Goal: Task Accomplishment & Management: Use online tool/utility

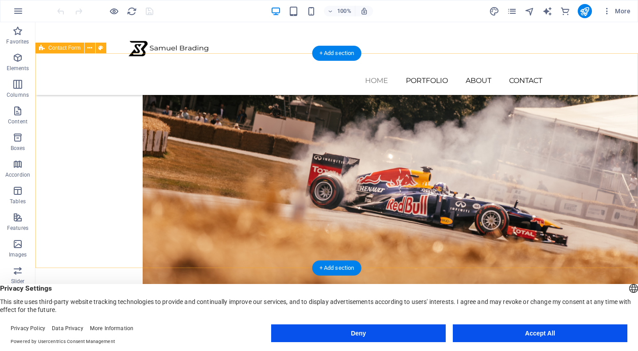
scroll to position [530, 0]
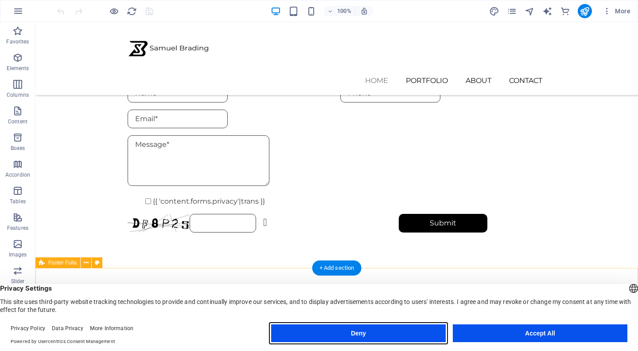
click at [404, 332] on button "Deny" at bounding box center [358, 333] width 175 height 18
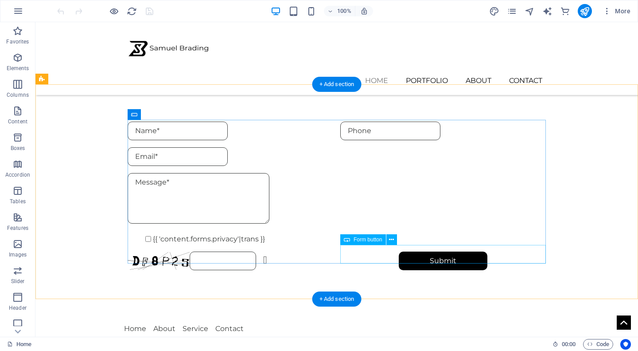
scroll to position [492, 0]
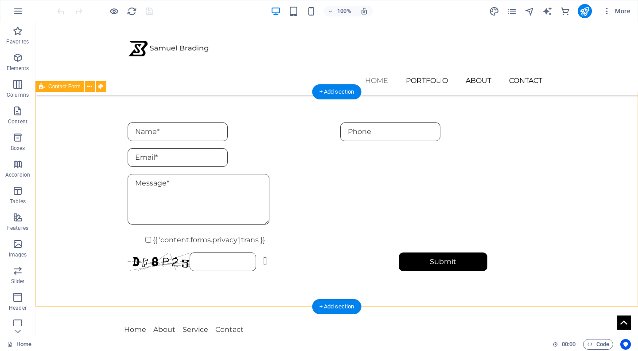
click at [579, 166] on div "{{ 'content.forms.privacy'|trans }} Unreadable? Load new Submit" at bounding box center [336, 196] width 603 height 219
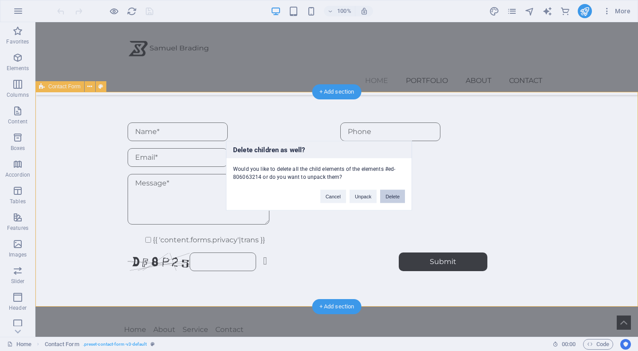
click at [395, 190] on button "Delete" at bounding box center [392, 195] width 25 height 13
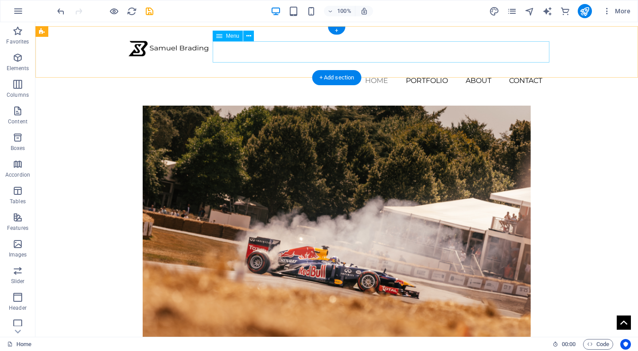
scroll to position [0, 0]
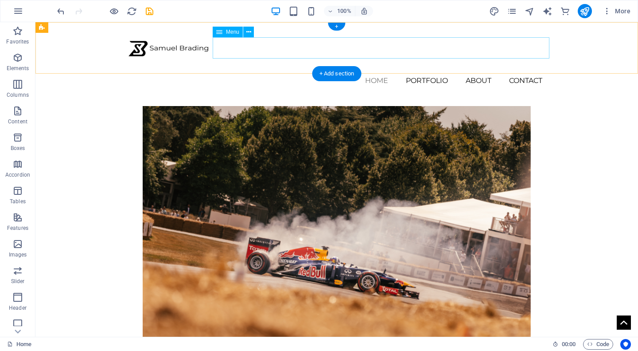
click at [421, 70] on nav "Home Portfolio About Contact" at bounding box center [337, 80] width 426 height 21
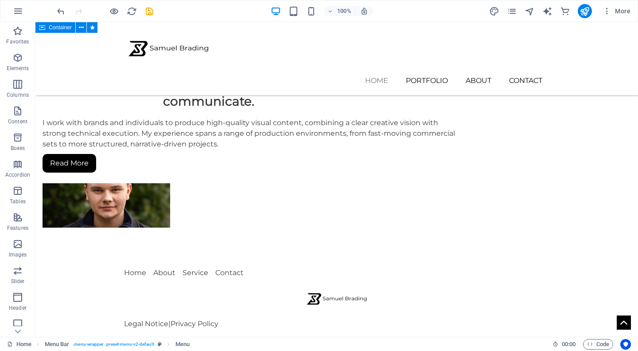
scroll to position [316, 0]
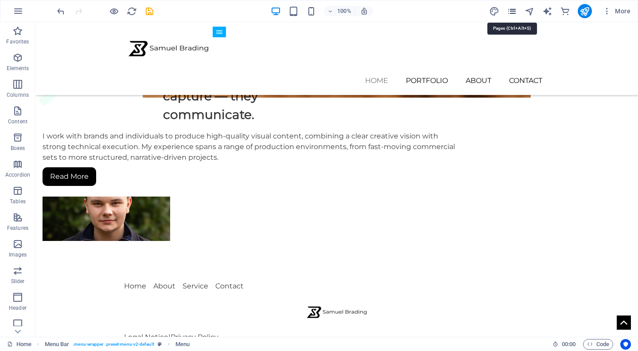
click at [512, 11] on icon "pages" at bounding box center [512, 11] width 10 height 10
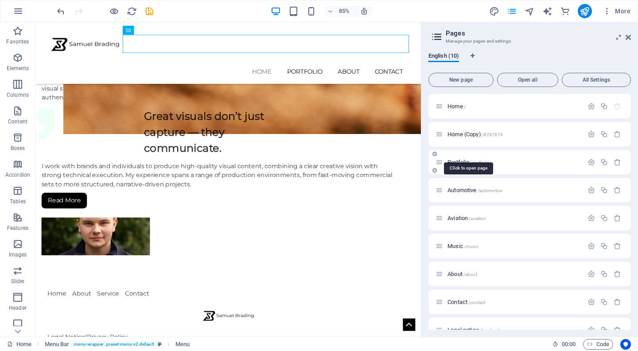
scroll to position [41, 0]
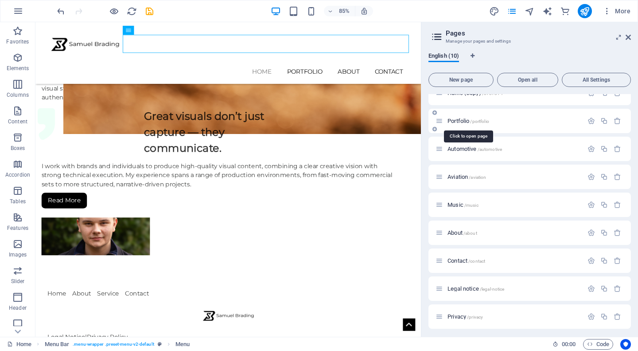
click at [462, 120] on span "Portfolio /portfolio" at bounding box center [469, 120] width 42 height 7
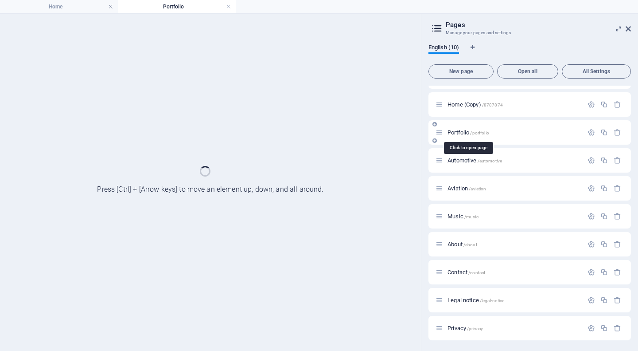
scroll to position [234, 0]
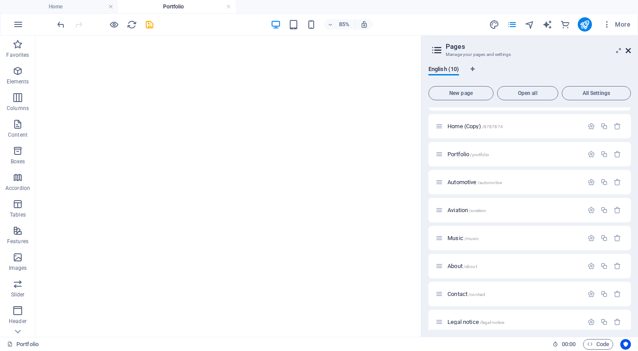
click at [628, 49] on icon at bounding box center [628, 50] width 5 height 7
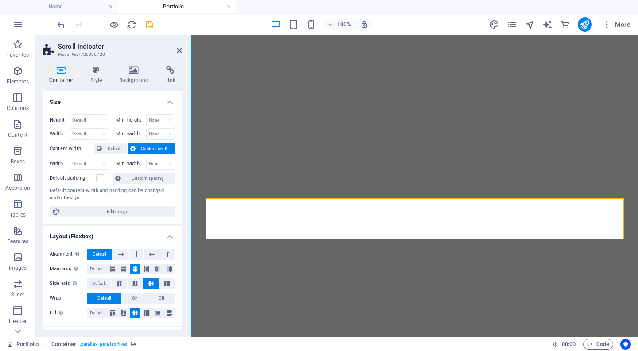
select select "px"
select select "%"
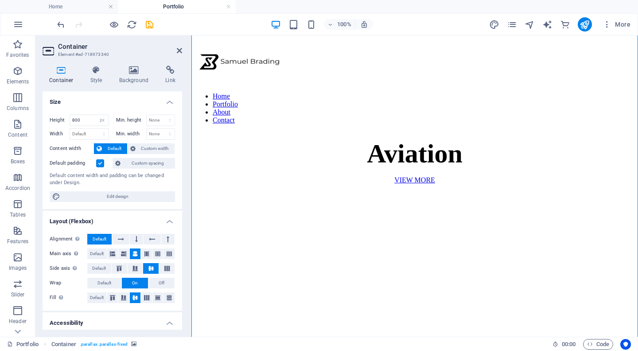
scroll to position [78, 0]
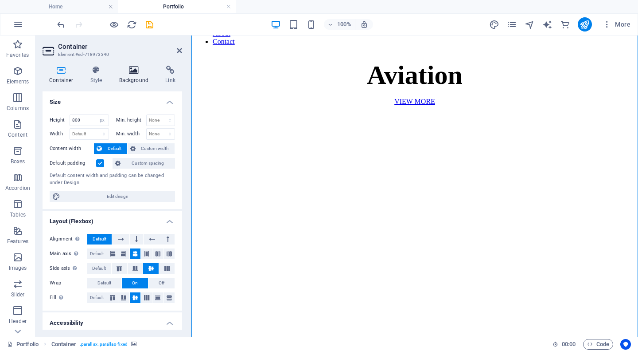
click at [140, 72] on icon at bounding box center [134, 70] width 43 height 9
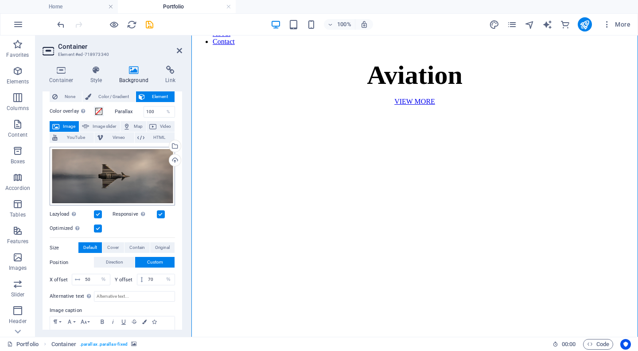
scroll to position [24, 0]
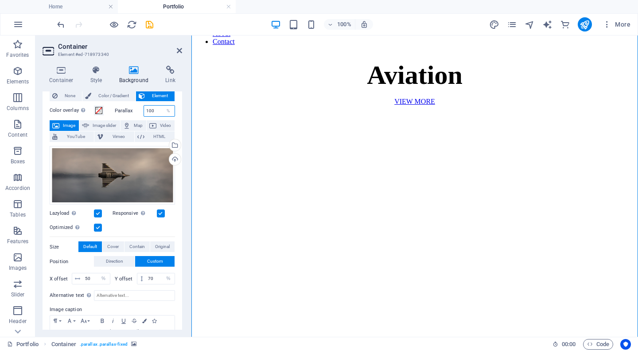
drag, startPoint x: 154, startPoint y: 110, endPoint x: 139, endPoint y: 110, distance: 14.6
click at [140, 110] on div "Parallax 100 %" at bounding box center [145, 111] width 61 height 12
type input "0"
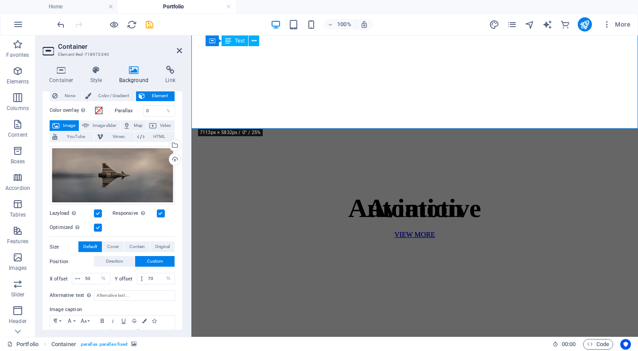
scroll to position [313, 0]
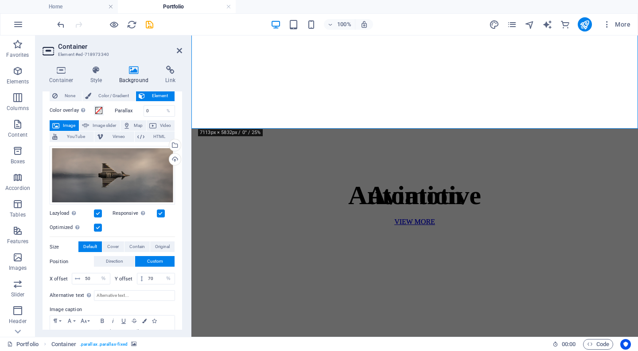
click at [391, 173] on figure at bounding box center [415, 173] width 440 height 0
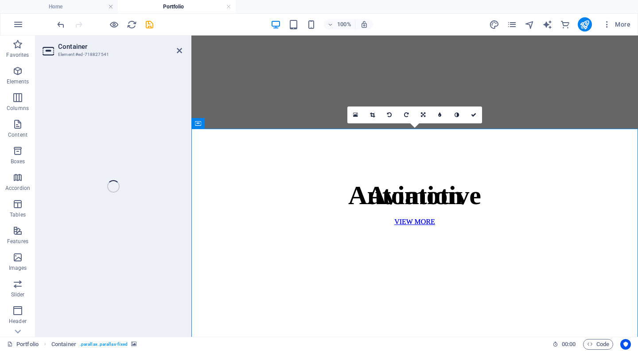
select select "px"
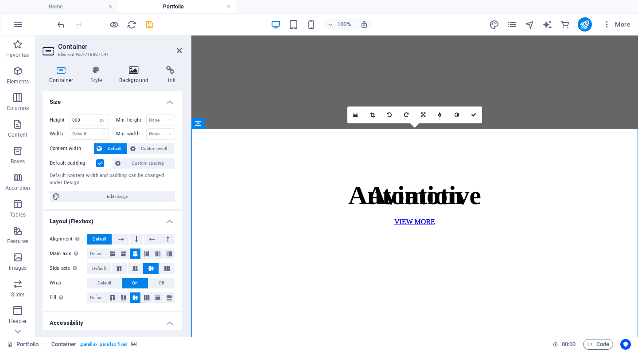
click at [136, 75] on h4 "Background" at bounding box center [136, 75] width 47 height 19
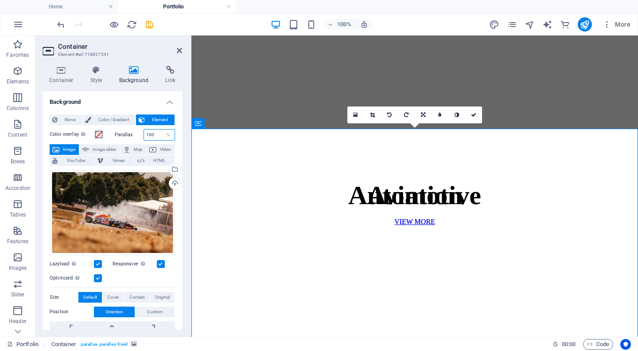
click at [155, 133] on input "100" at bounding box center [159, 134] width 31 height 11
type input "100"
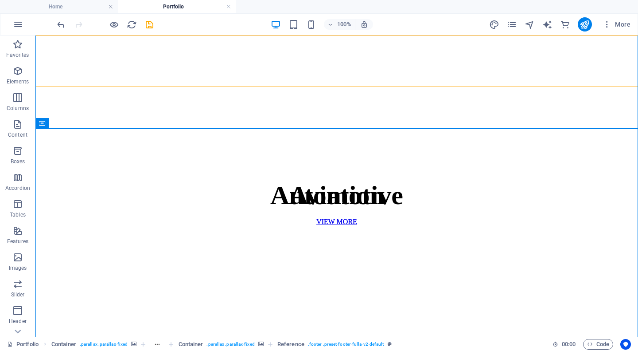
click at [184, 173] on figure at bounding box center [337, 173] width 596 height 0
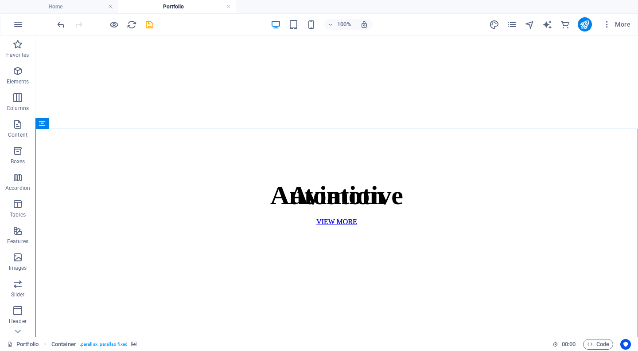
click at [184, 173] on figure at bounding box center [337, 173] width 596 height 0
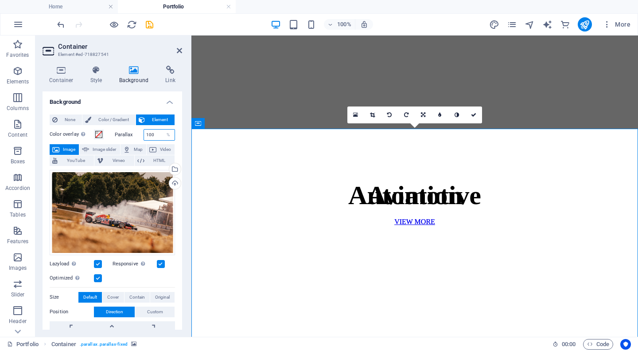
click at [150, 137] on input "100" at bounding box center [159, 134] width 31 height 11
type input "1"
type input "0"
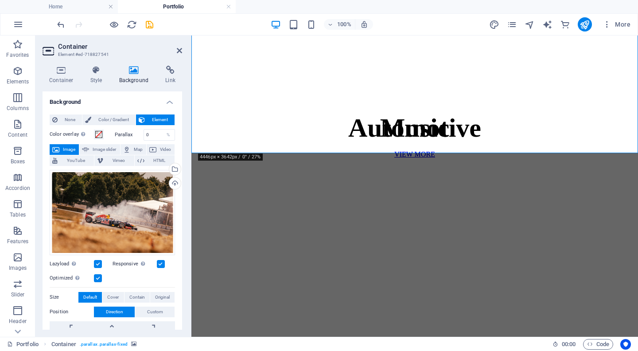
scroll to position [767, 0]
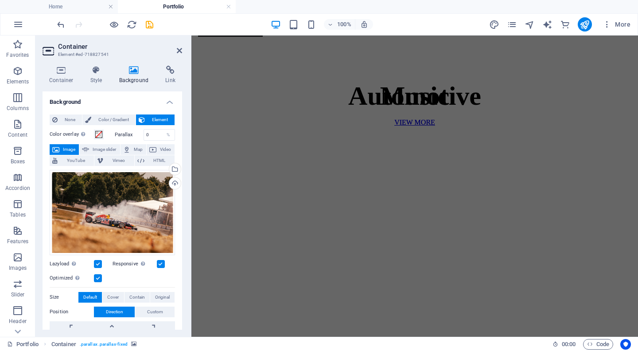
click at [264, 74] on figure at bounding box center [415, 74] width 440 height 0
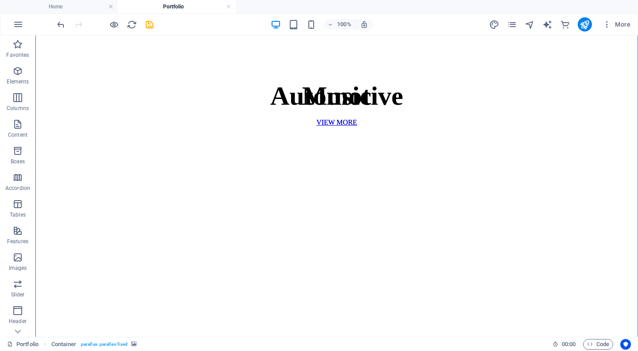
click at [227, 74] on figure at bounding box center [337, 74] width 596 height 0
select select "px"
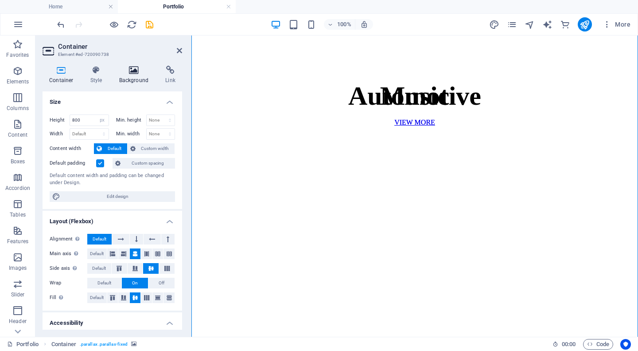
click at [134, 79] on h4 "Background" at bounding box center [136, 75] width 47 height 19
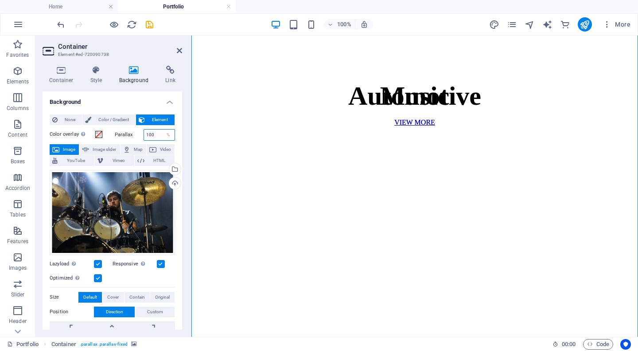
drag, startPoint x: 156, startPoint y: 134, endPoint x: 131, endPoint y: 134, distance: 24.8
click at [135, 134] on div "Parallax 100 %" at bounding box center [145, 135] width 61 height 12
type input "0"
click at [273, 74] on figure at bounding box center [415, 74] width 440 height 0
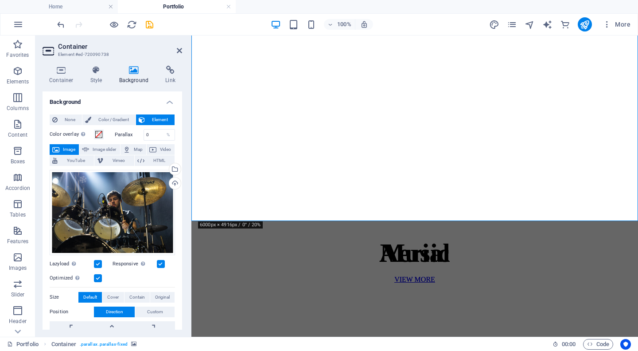
scroll to position [1023, 0]
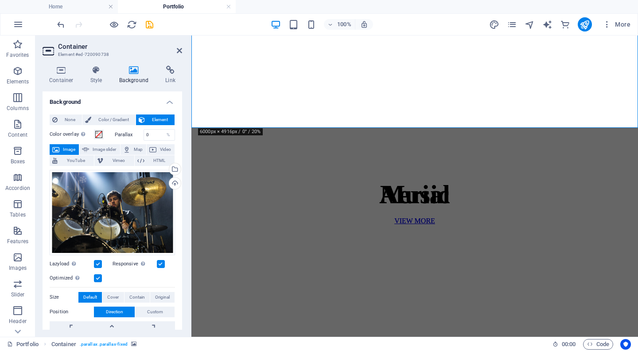
click at [264, 172] on figure at bounding box center [415, 172] width 440 height 0
select select "px"
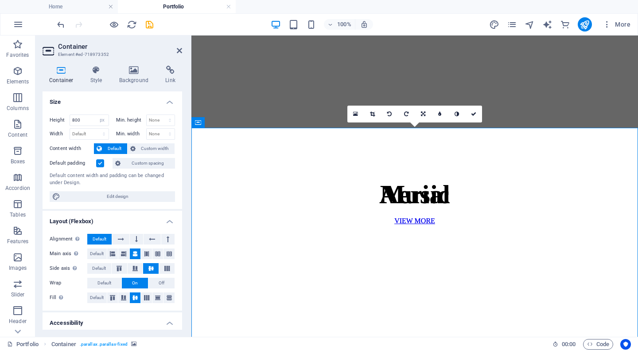
click at [310, 172] on figure at bounding box center [415, 172] width 440 height 0
click at [474, 113] on icon at bounding box center [473, 113] width 5 height 5
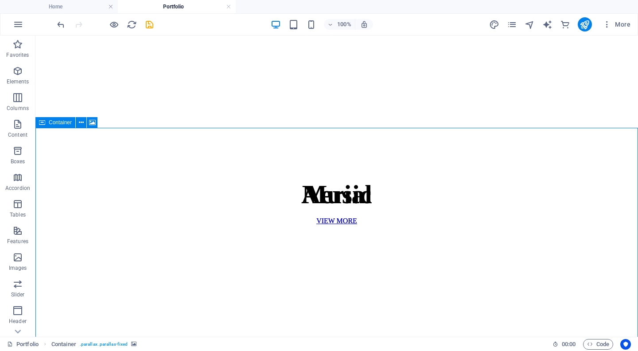
click at [49, 121] on span "Container" at bounding box center [60, 122] width 23 height 5
click at [80, 124] on icon at bounding box center [81, 122] width 5 height 9
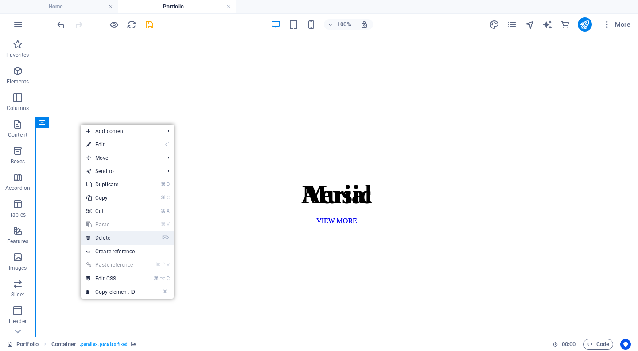
click at [106, 232] on link "⌦ Delete" at bounding box center [110, 237] width 59 height 13
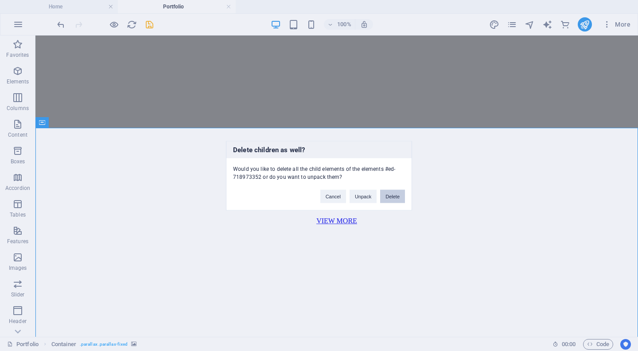
click at [383, 200] on button "Delete" at bounding box center [392, 195] width 25 height 13
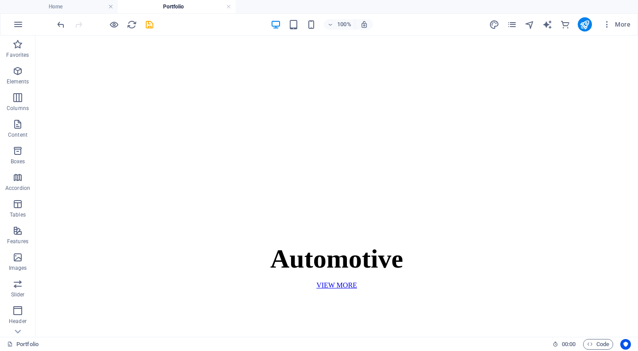
scroll to position [746, 0]
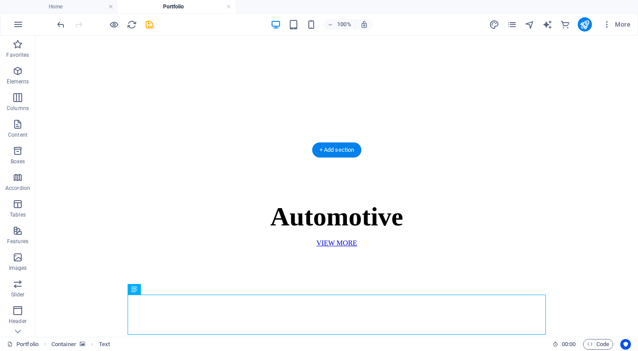
scroll to position [646, 0]
click at [44, 195] on figure at bounding box center [337, 195] width 596 height 0
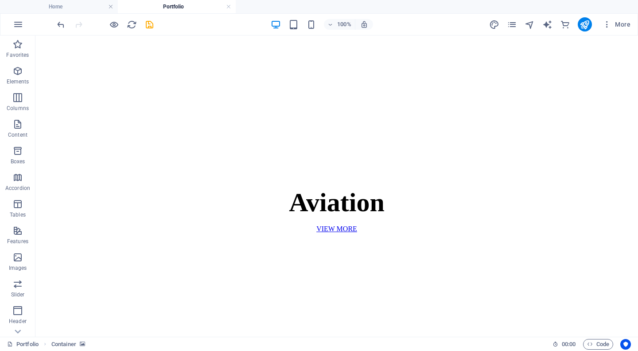
scroll to position [287, 0]
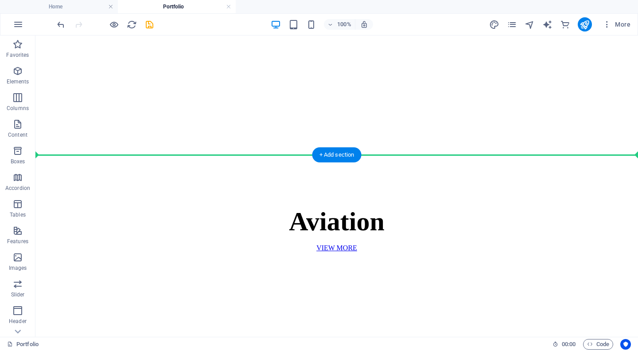
drag, startPoint x: 80, startPoint y: 183, endPoint x: 62, endPoint y: 153, distance: 35.2
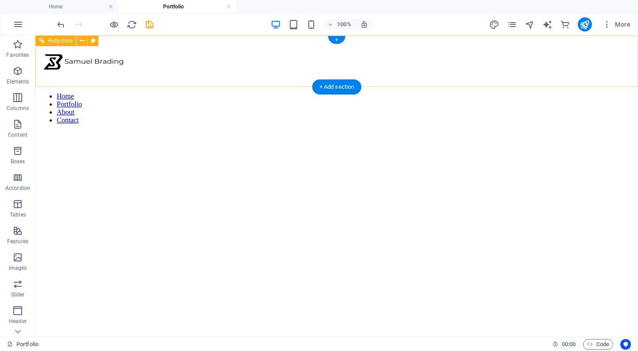
scroll to position [0, 0]
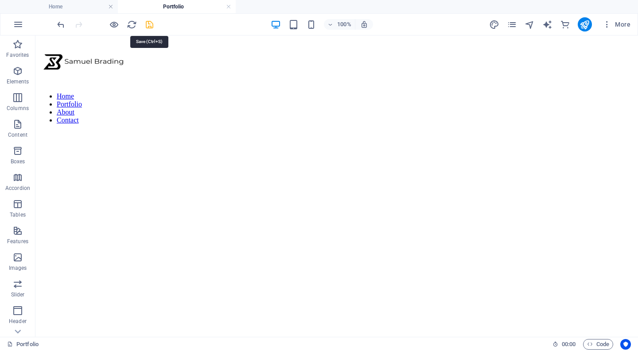
click at [145, 23] on icon "save" at bounding box center [150, 25] width 10 height 10
click at [512, 23] on icon "pages" at bounding box center [512, 25] width 10 height 10
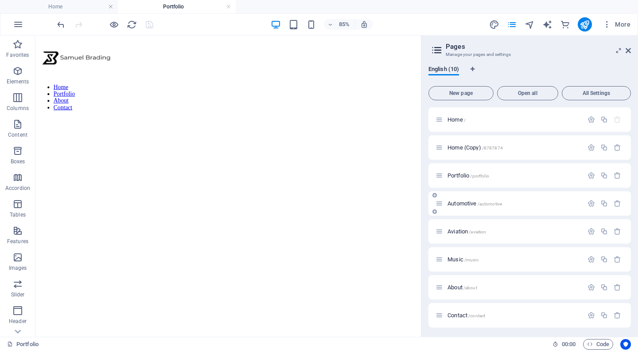
click at [468, 203] on span "Automotive /automotive" at bounding box center [475, 203] width 55 height 7
click at [626, 51] on icon at bounding box center [628, 50] width 5 height 7
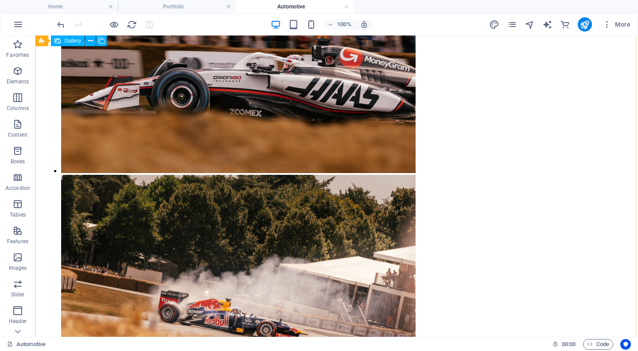
scroll to position [689, 0]
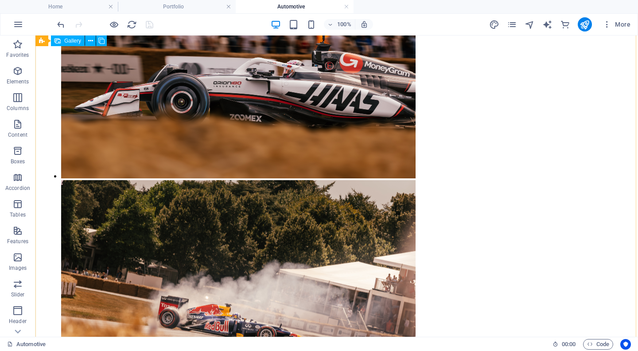
select select "px"
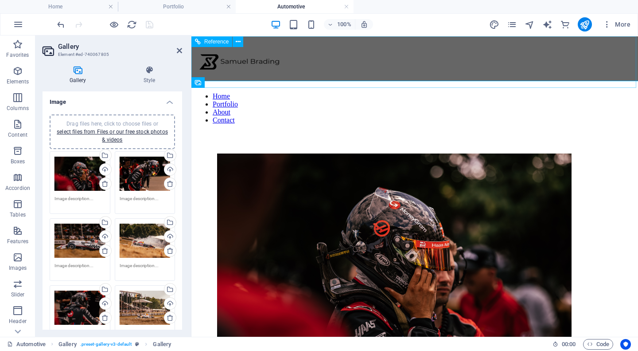
scroll to position [0, 0]
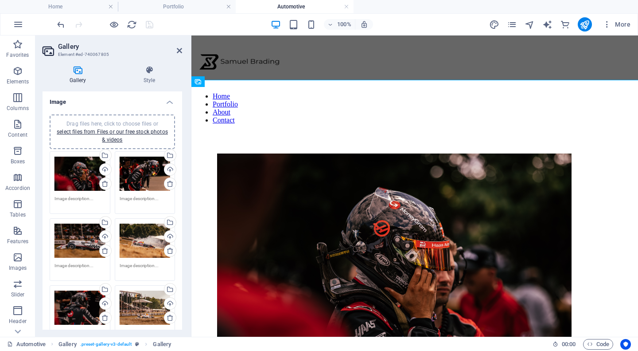
click at [184, 57] on aside "Gallery Element #ed-740067805 Gallery Style Image Drag files here, click to cho…" at bounding box center [113, 185] width 156 height 301
click at [175, 48] on h2 "Gallery" at bounding box center [120, 47] width 124 height 8
click at [179, 50] on icon at bounding box center [179, 50] width 5 height 7
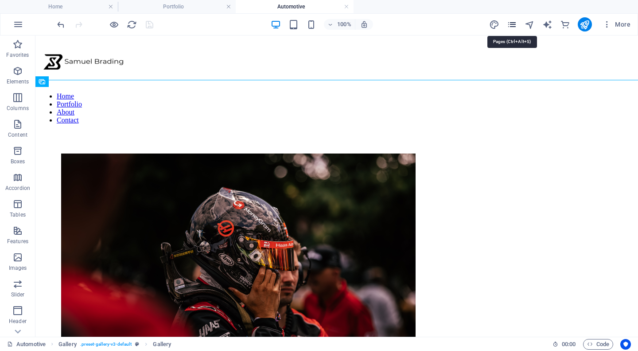
click at [516, 26] on icon "pages" at bounding box center [512, 25] width 10 height 10
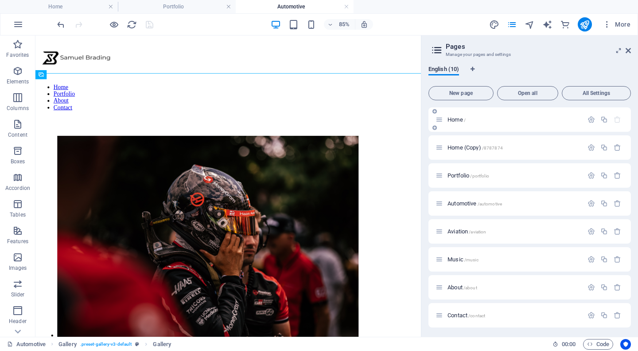
click at [462, 122] on span "Home /" at bounding box center [457, 119] width 18 height 7
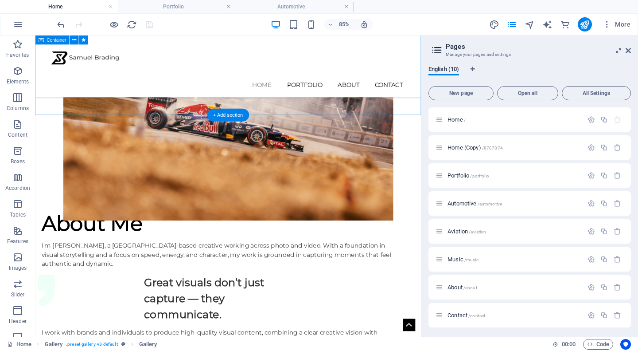
scroll to position [12, 0]
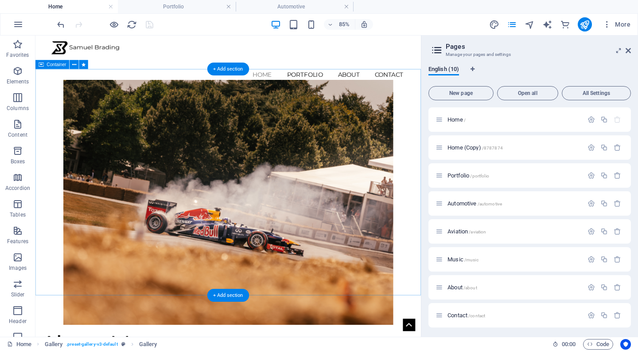
click at [331, 220] on figure at bounding box center [262, 232] width 388 height 288
select select "px"
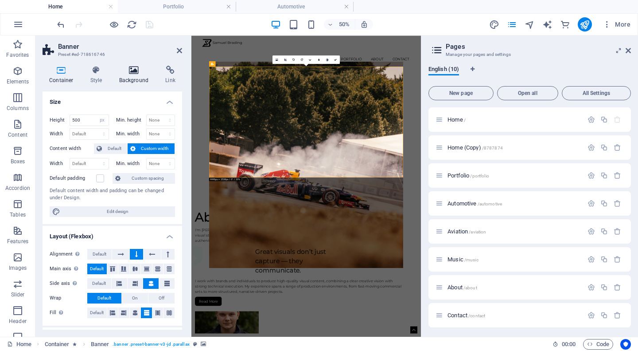
click at [133, 79] on h4 "Background" at bounding box center [136, 75] width 47 height 19
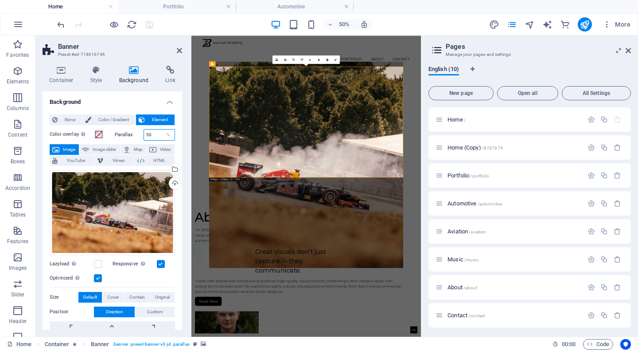
drag, startPoint x: 154, startPoint y: 136, endPoint x: 126, endPoint y: 133, distance: 28.1
click at [126, 133] on div "Parallax 50 %" at bounding box center [145, 135] width 61 height 12
type input "100"
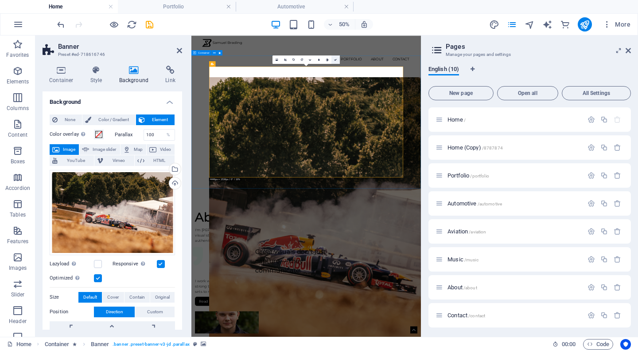
click at [335, 63] on link at bounding box center [336, 59] width 8 height 8
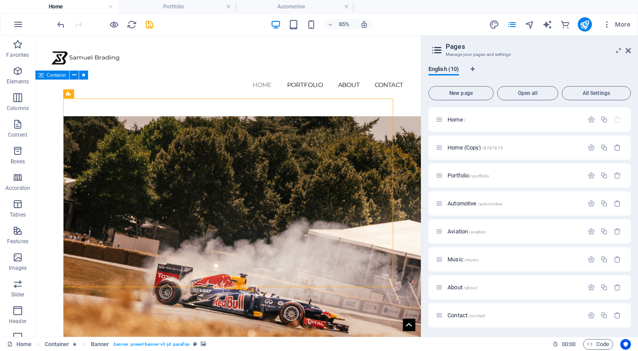
scroll to position [0, 0]
click at [627, 47] on icon at bounding box center [628, 50] width 5 height 7
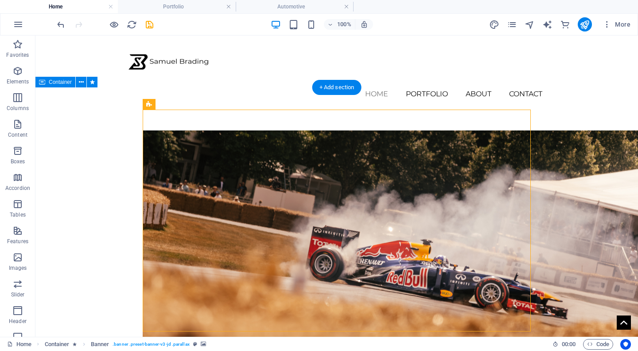
click at [388, 198] on figure at bounding box center [444, 280] width 603 height 301
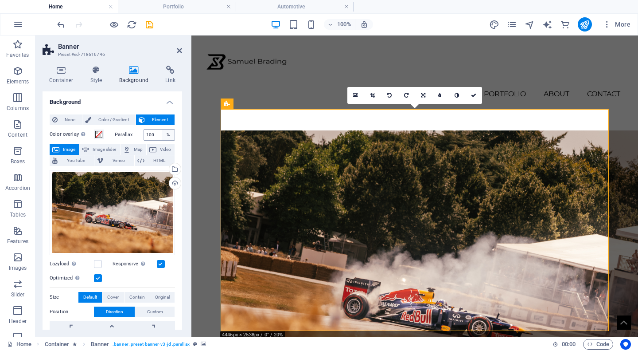
click at [162, 132] on div "%" at bounding box center [168, 134] width 12 height 11
drag, startPoint x: 153, startPoint y: 135, endPoint x: 133, endPoint y: 133, distance: 20.1
click at [133, 133] on div "Parallax 100 %" at bounding box center [145, 135] width 61 height 12
type input "10"
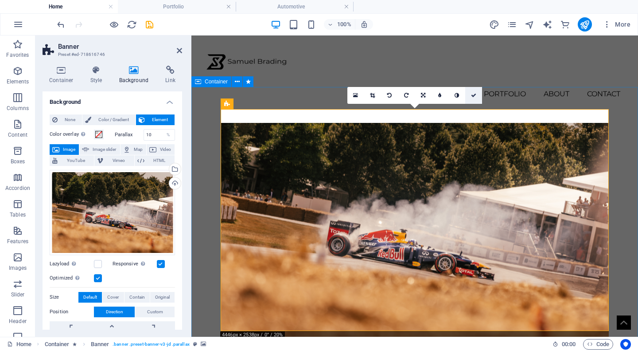
drag, startPoint x: 469, startPoint y: 95, endPoint x: 380, endPoint y: 162, distance: 111.5
click at [469, 95] on link at bounding box center [474, 95] width 17 height 17
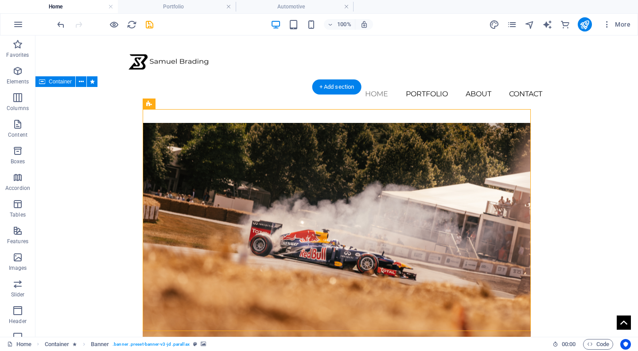
click at [372, 212] on figure at bounding box center [337, 238] width 388 height 230
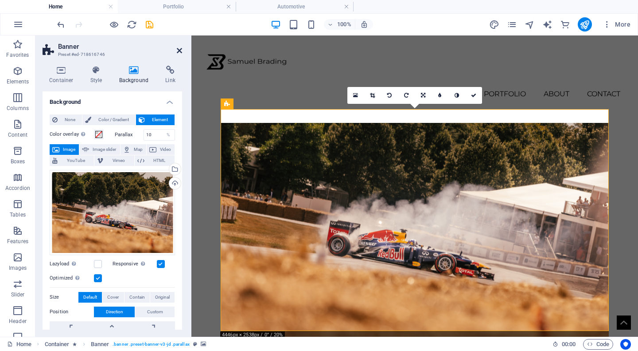
click at [179, 50] on icon at bounding box center [179, 50] width 5 height 7
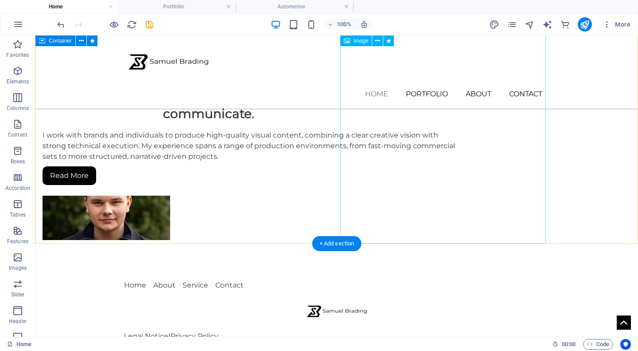
scroll to position [329, 0]
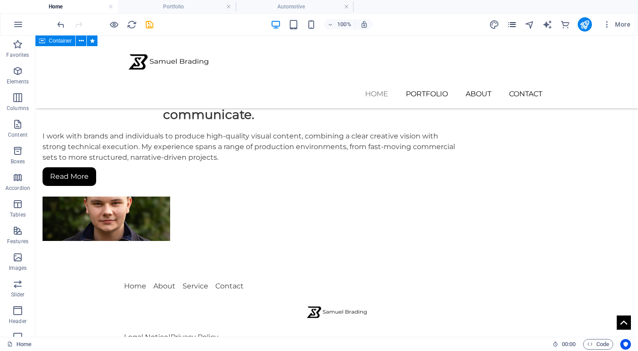
click at [513, 25] on icon "pages" at bounding box center [512, 25] width 10 height 10
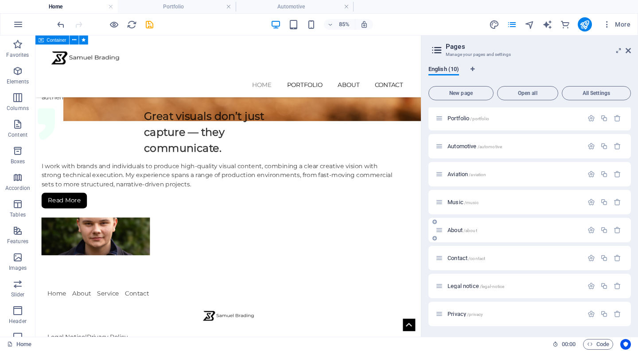
scroll to position [57, 0]
click at [464, 202] on span "Music /music" at bounding box center [463, 202] width 31 height 7
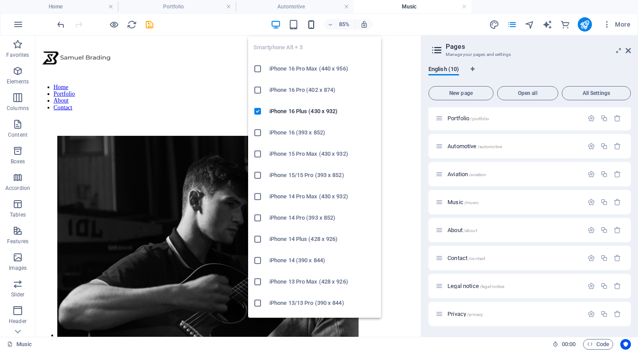
click at [315, 20] on icon "button" at bounding box center [311, 25] width 10 height 10
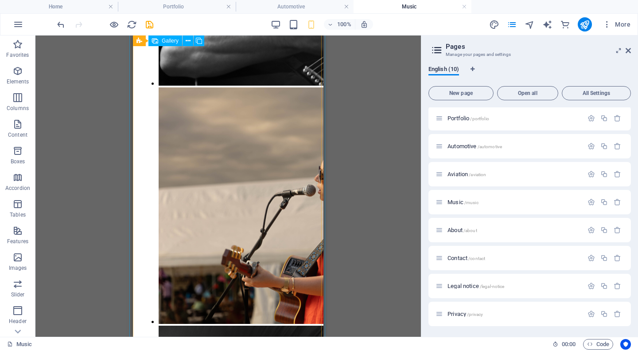
scroll to position [165, 0]
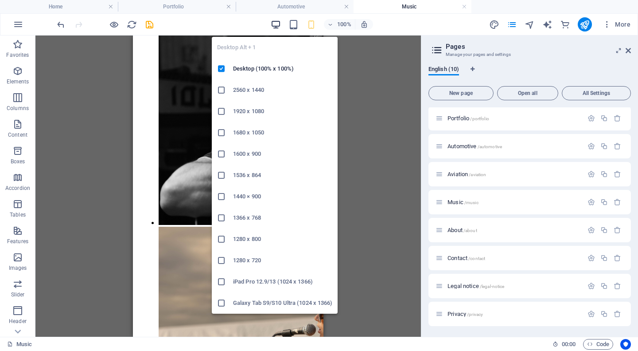
click at [274, 27] on icon "button" at bounding box center [276, 25] width 10 height 10
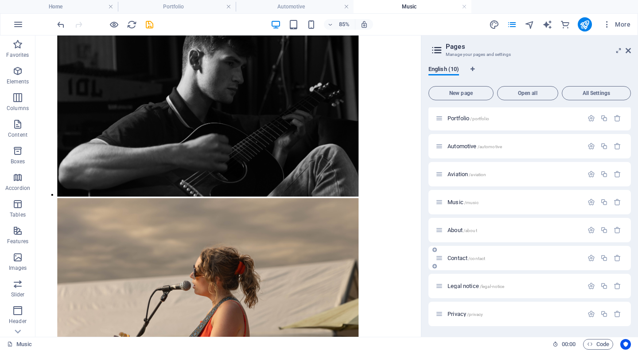
click at [457, 255] on span "Contact /contact" at bounding box center [467, 257] width 38 height 7
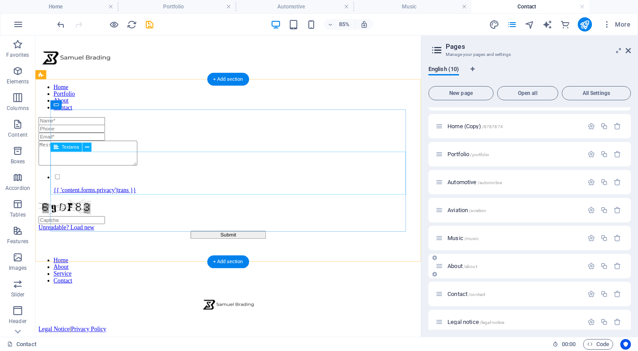
scroll to position [0, 0]
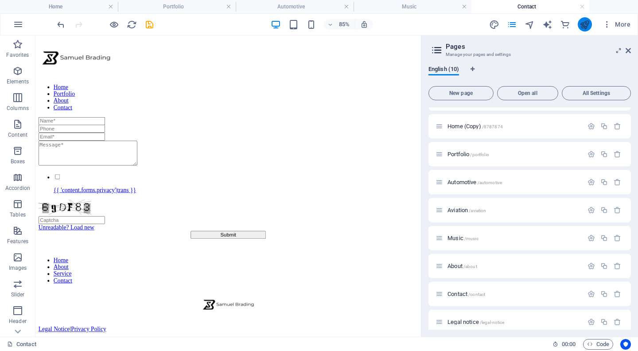
click at [587, 23] on icon "publish" at bounding box center [585, 25] width 10 height 10
